Goal: Check status: Check status

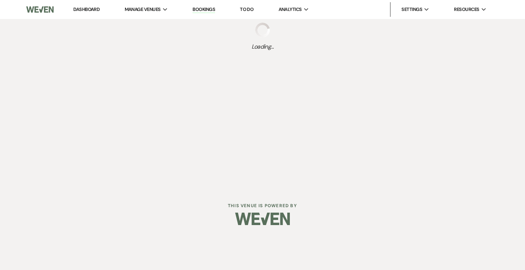
click at [92, 9] on link "Dashboard" at bounding box center [86, 9] width 26 height 6
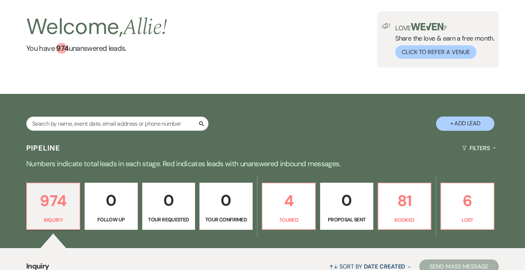
scroll to position [67, 0]
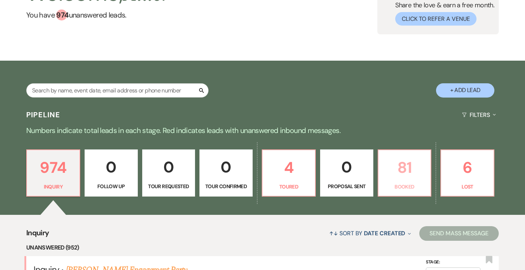
click at [398, 165] on p "81" at bounding box center [405, 167] width 44 height 24
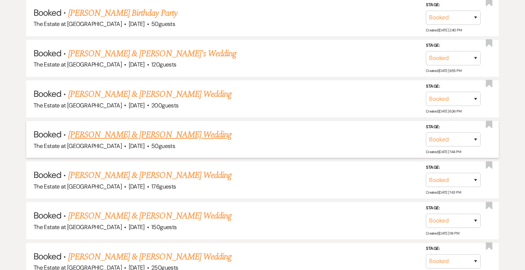
scroll to position [1913, 0]
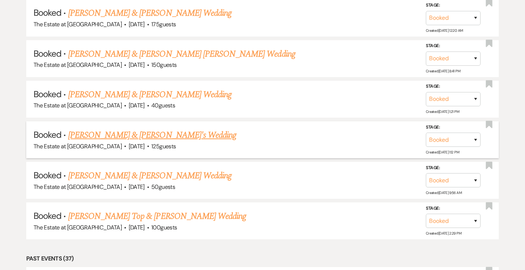
click at [149, 135] on link "[PERSON_NAME] & [PERSON_NAME]'s Wedding" at bounding box center [152, 134] width 169 height 13
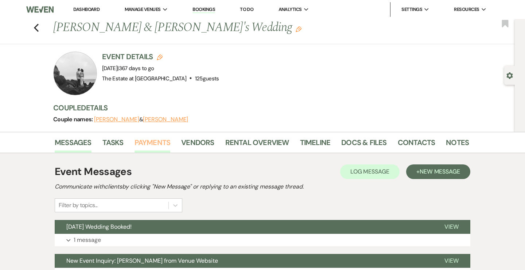
click at [150, 138] on link "Payments" at bounding box center [153, 144] width 36 height 16
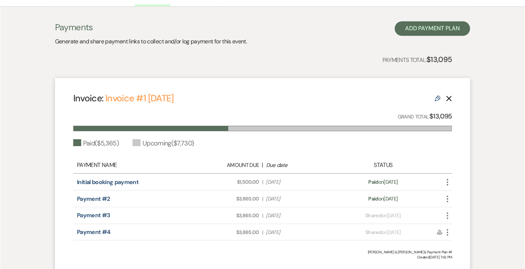
scroll to position [165, 0]
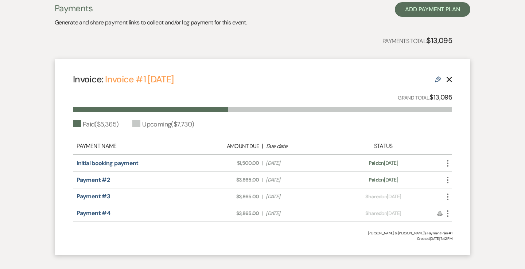
click at [244, 213] on span "Amount Due: $3,865.00" at bounding box center [225, 214] width 67 height 8
